Goal: Find contact information: Find contact information

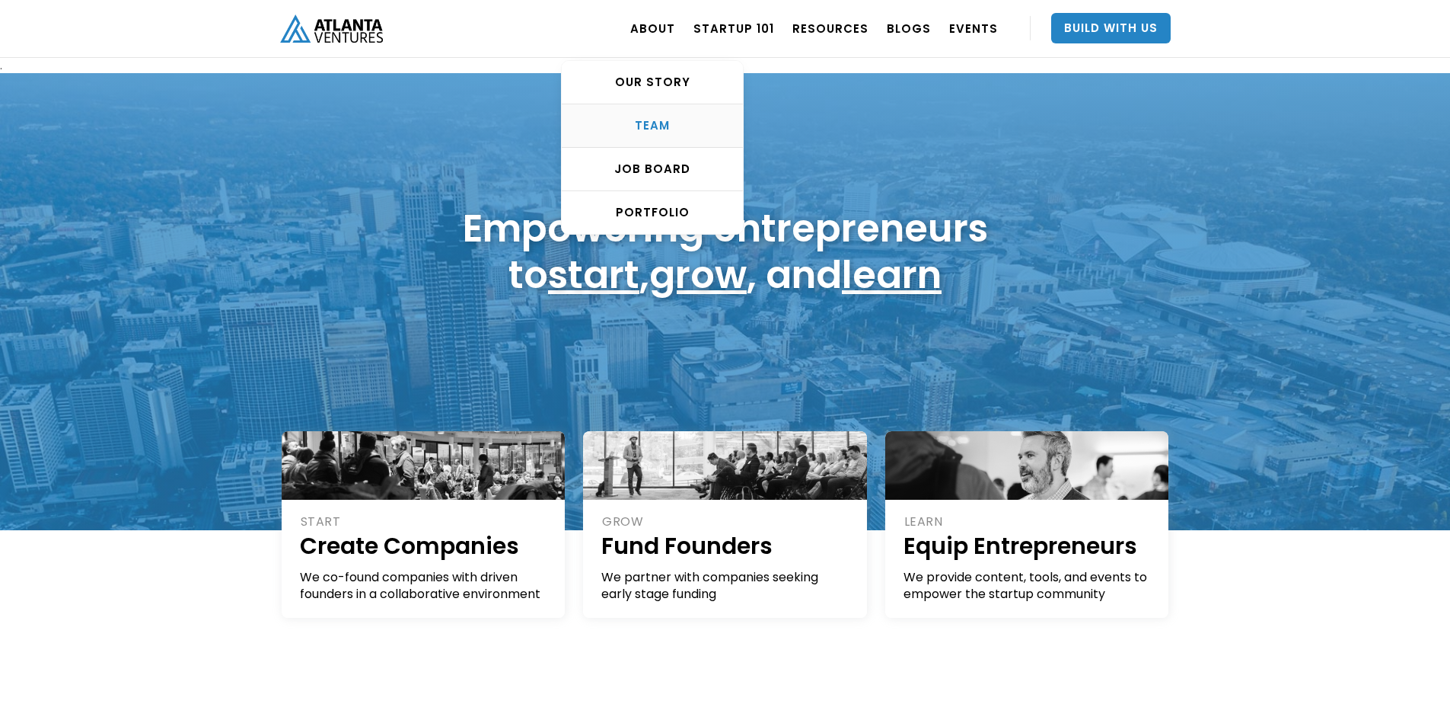
click at [666, 123] on div "TEAM" at bounding box center [652, 125] width 181 height 15
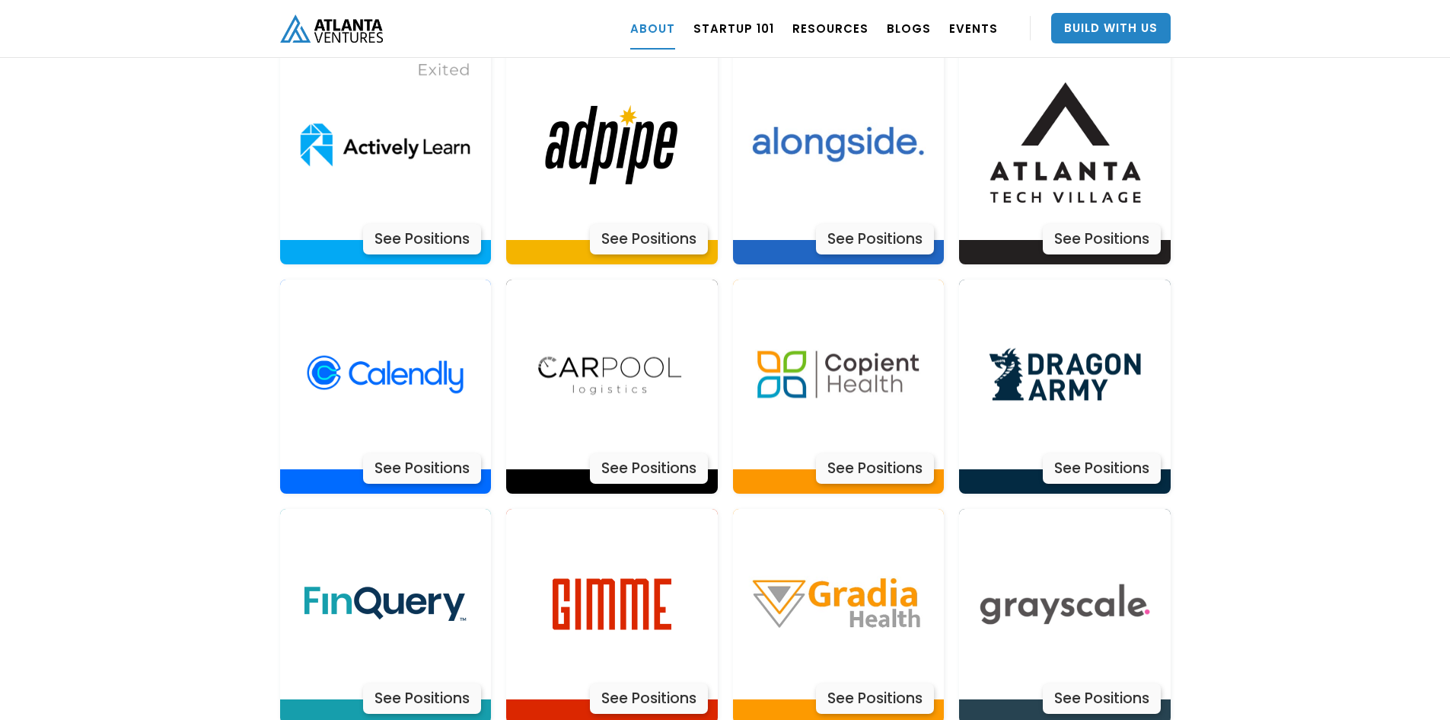
scroll to position [3299, 0]
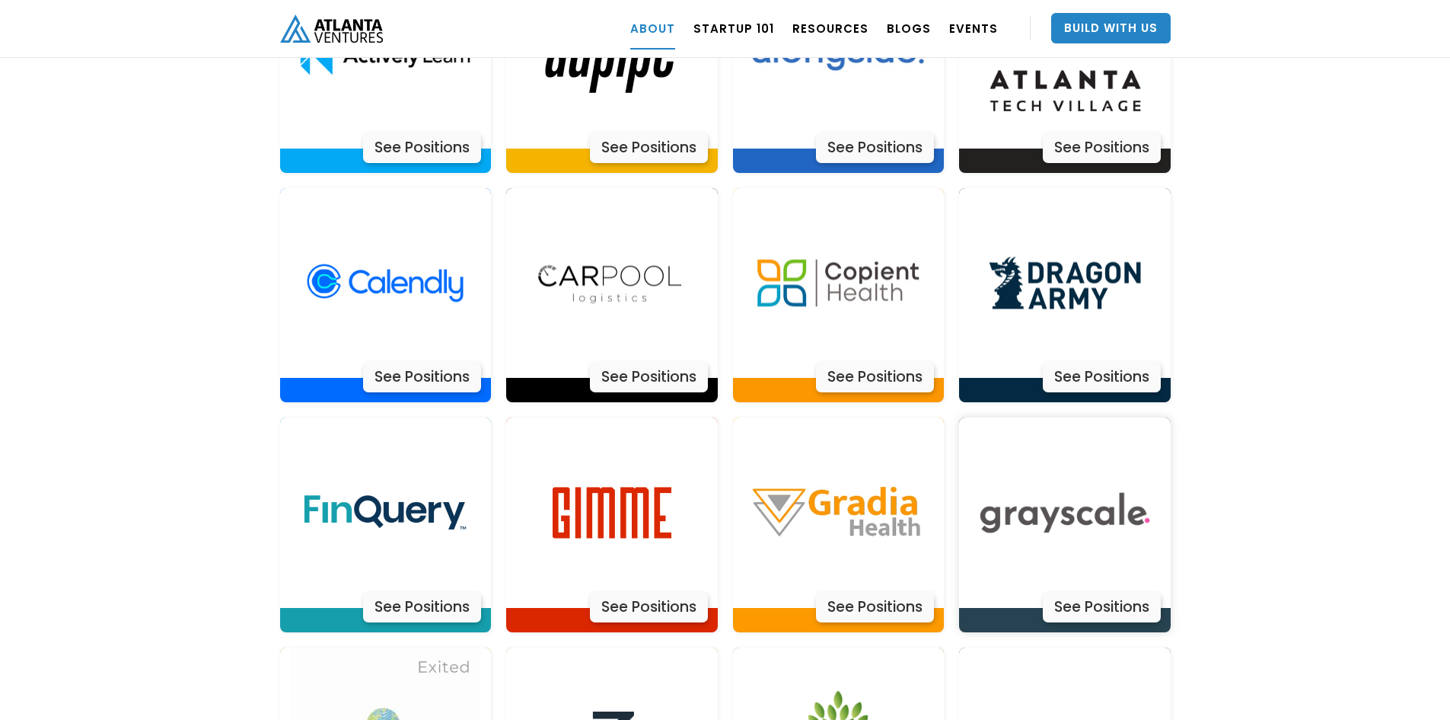
click at [1093, 592] on div "See Positions" at bounding box center [1102, 607] width 118 height 30
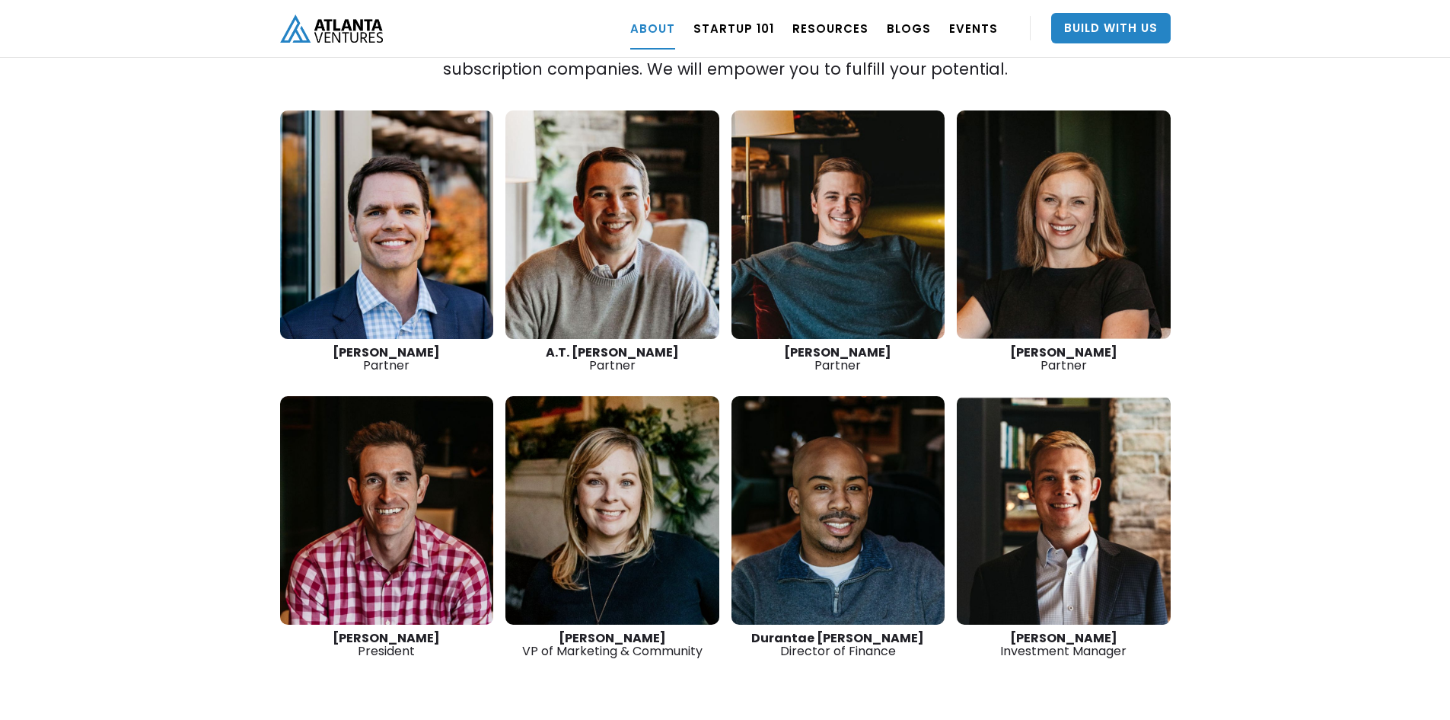
scroll to position [2157, 0]
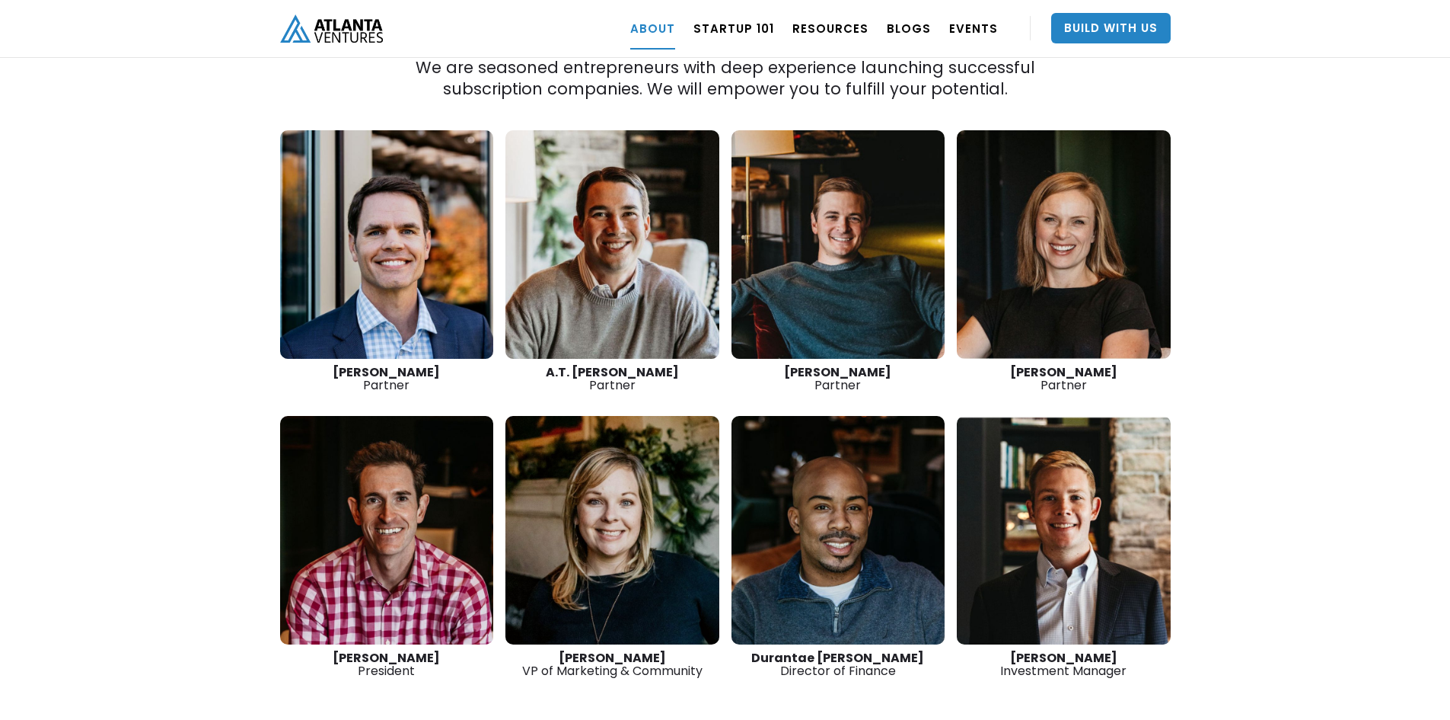
click at [1028, 548] on link at bounding box center [1064, 530] width 214 height 228
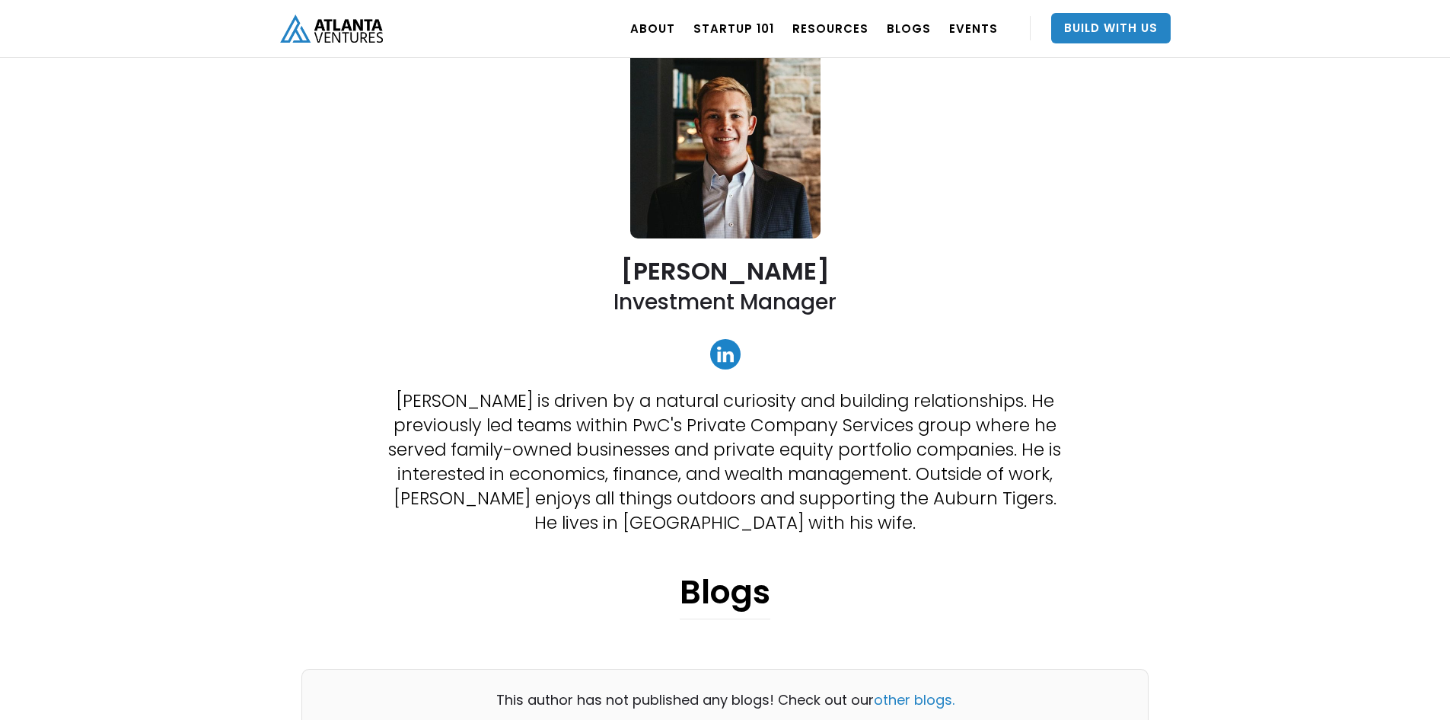
scroll to position [152, 0]
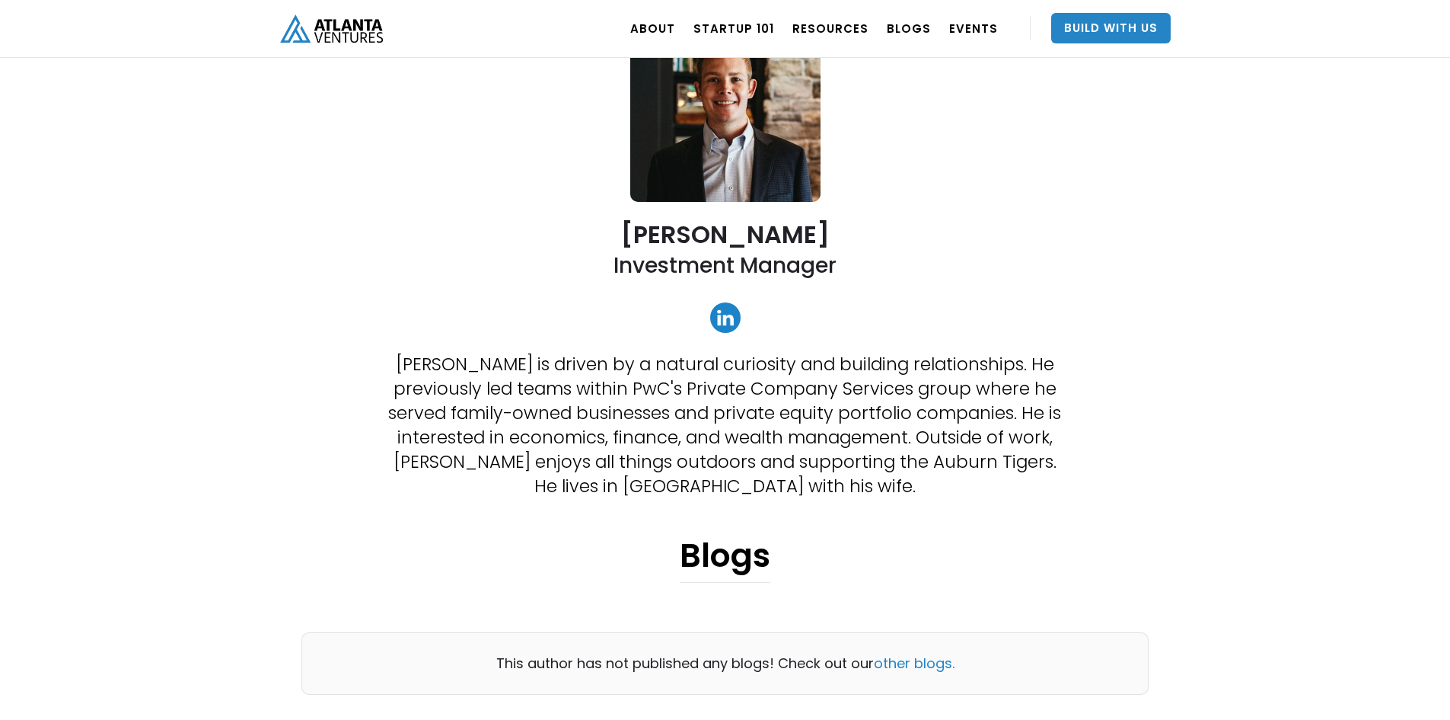
click at [743, 321] on div at bounding box center [726, 319] width 38 height 34
click at [726, 317] on link at bounding box center [725, 317] width 30 height 30
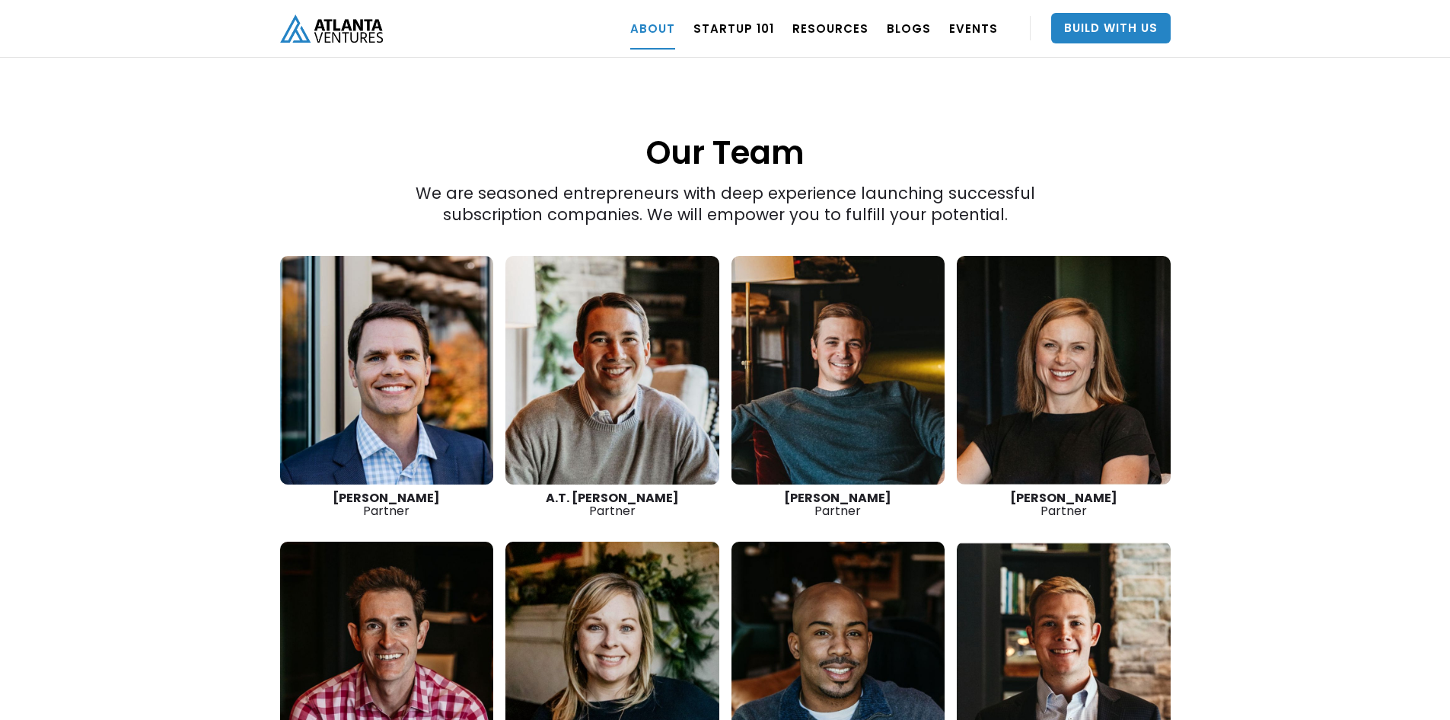
scroll to position [2005, 0]
